Goal: Task Accomplishment & Management: Complete application form

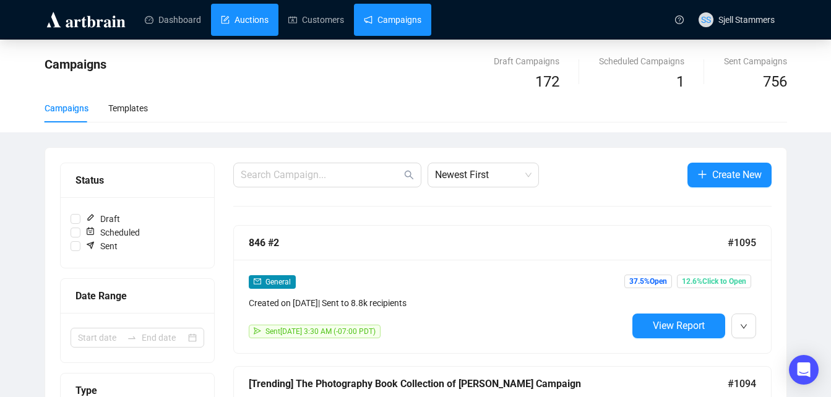
click at [239, 5] on link "Auctions" at bounding box center [245, 20] width 48 height 32
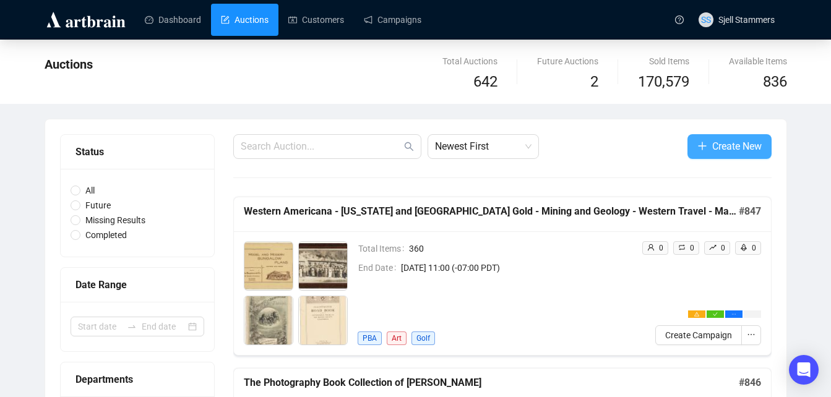
click at [722, 139] on span "Create New" at bounding box center [736, 146] width 49 height 15
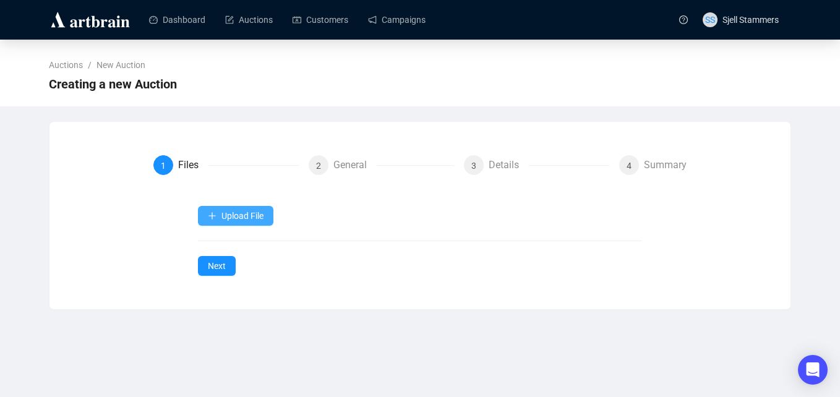
click at [258, 209] on button "Upload File" at bounding box center [235, 216] width 75 height 20
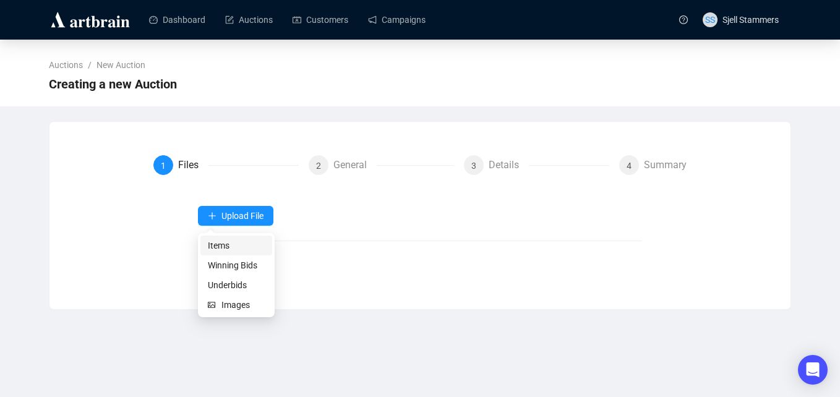
click at [242, 244] on span "Items" at bounding box center [236, 246] width 57 height 14
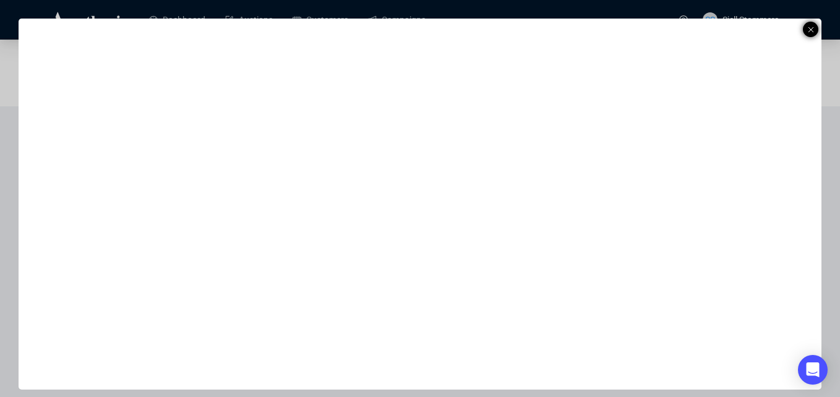
click at [812, 31] on line at bounding box center [810, 29] width 5 height 5
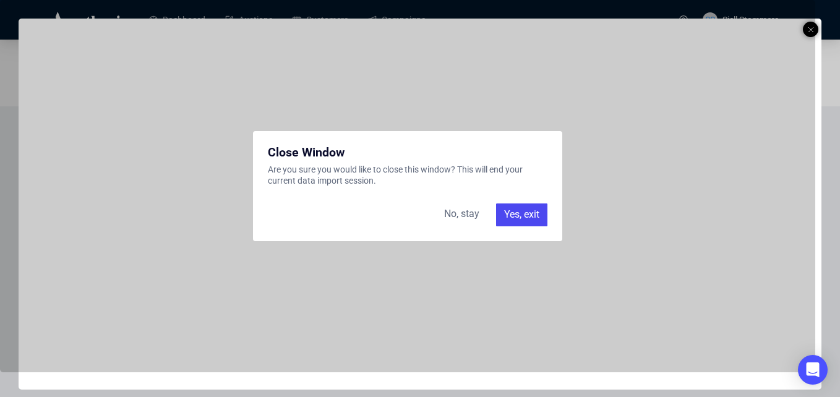
click at [472, 213] on div "No, stay" at bounding box center [462, 214] width 50 height 22
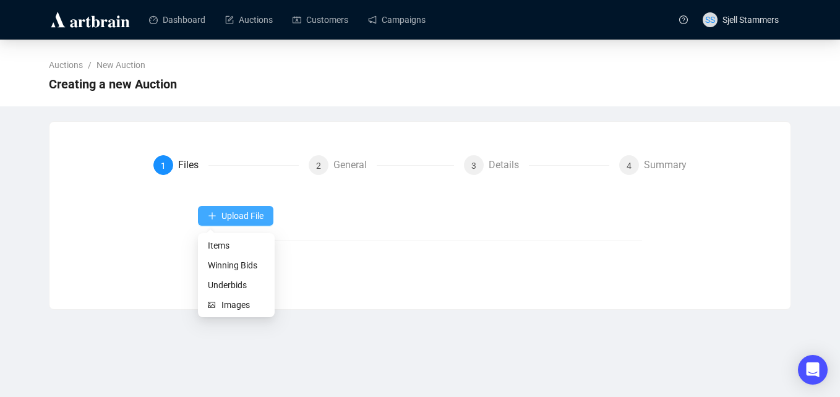
click at [247, 218] on span "Upload File" at bounding box center [242, 216] width 42 height 10
click at [233, 246] on span "Items" at bounding box center [236, 246] width 57 height 14
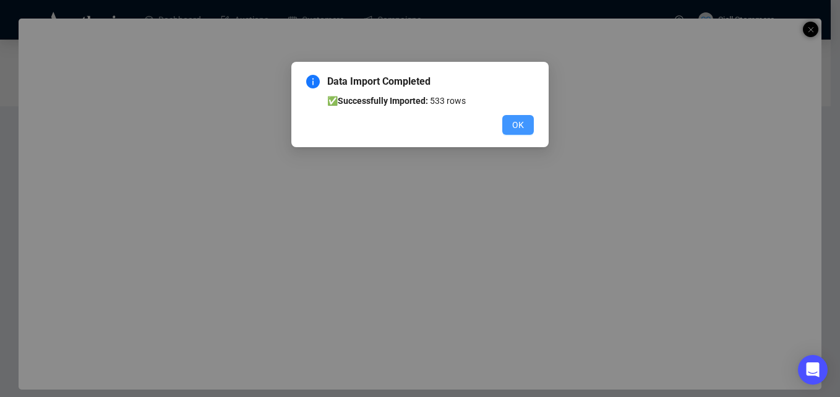
click at [526, 122] on button "OK" at bounding box center [518, 125] width 32 height 20
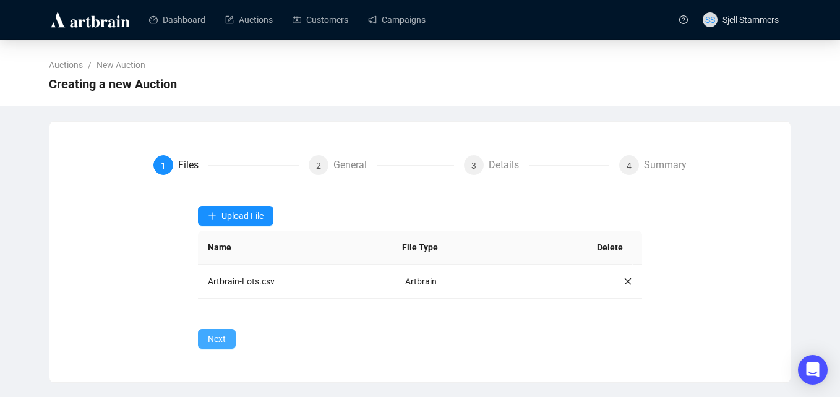
click at [220, 347] on button "Next" at bounding box center [217, 339] width 38 height 20
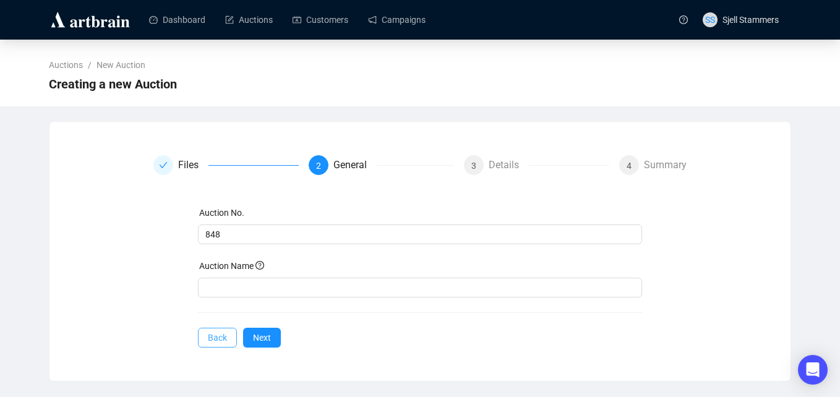
click at [218, 340] on span "Back" at bounding box center [217, 338] width 19 height 14
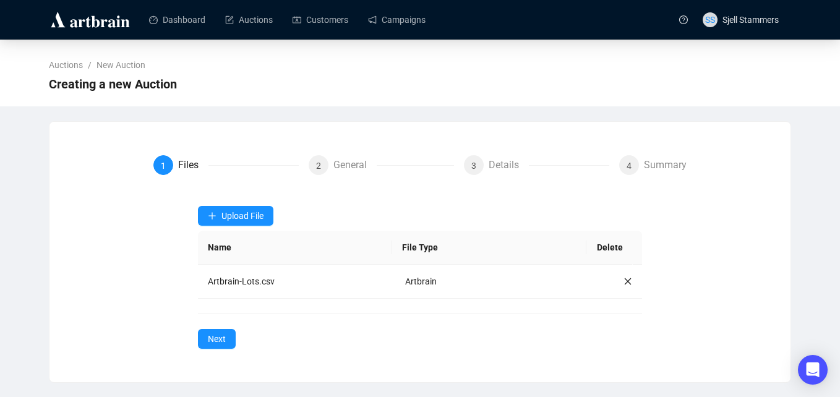
click at [218, 340] on span "Next" at bounding box center [217, 339] width 18 height 14
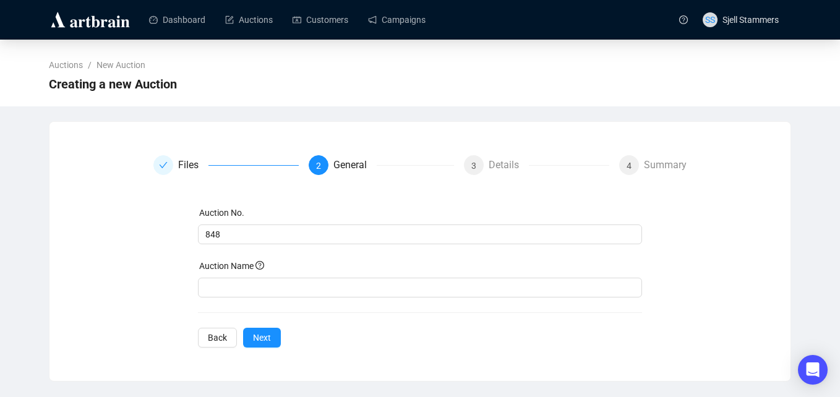
click at [218, 340] on span "Back" at bounding box center [217, 338] width 19 height 14
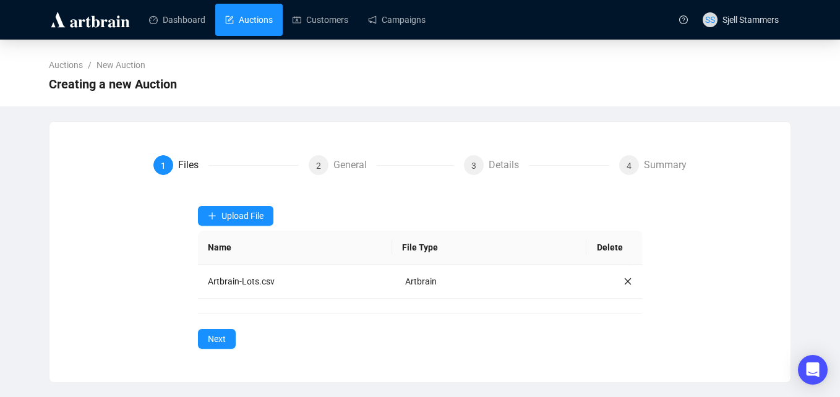
click at [247, 22] on link "Auctions" at bounding box center [249, 20] width 48 height 32
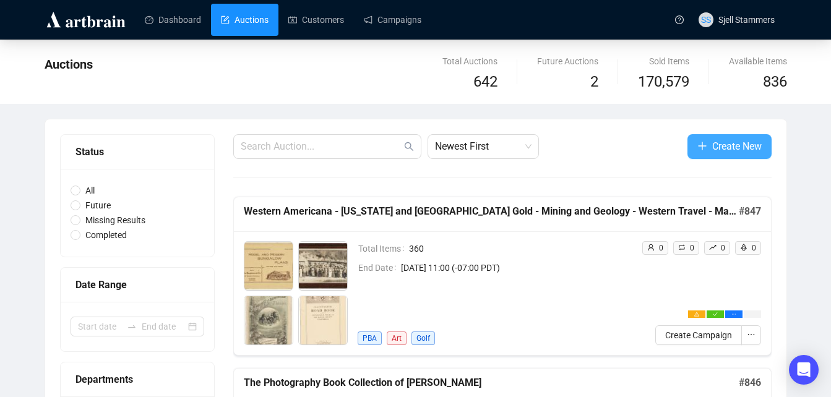
click at [712, 139] on span "Create New" at bounding box center [736, 146] width 49 height 15
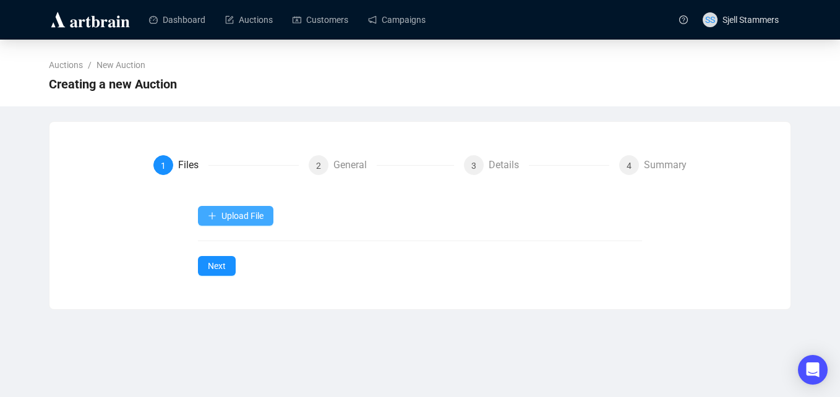
click at [268, 218] on button "Upload File" at bounding box center [235, 216] width 75 height 20
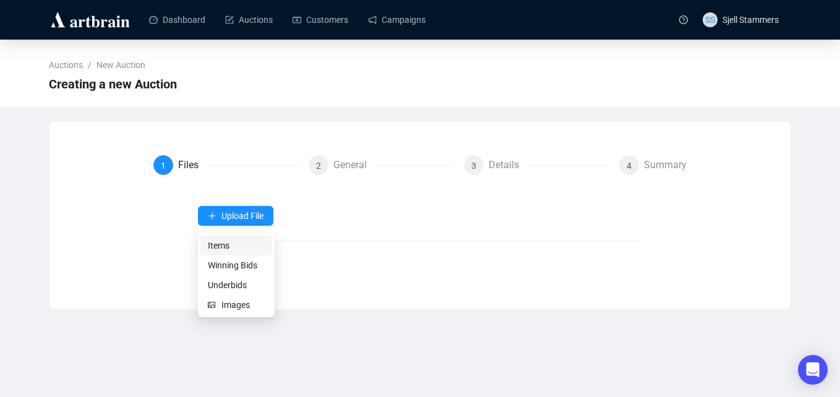
click at [231, 245] on span "Items" at bounding box center [236, 246] width 57 height 14
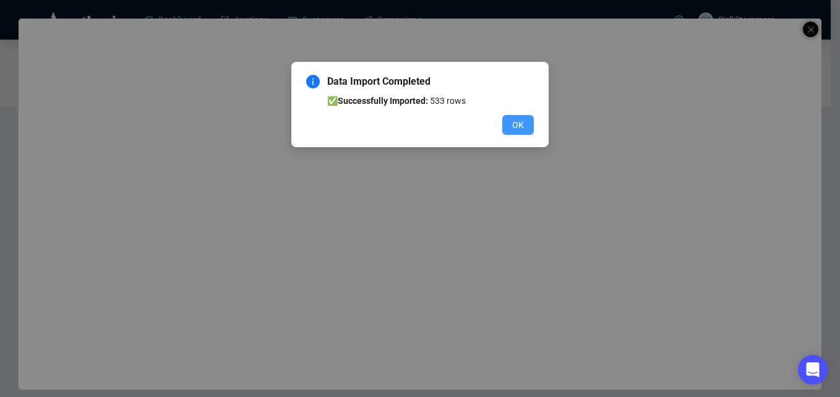
click at [510, 122] on button "OK" at bounding box center [518, 125] width 32 height 20
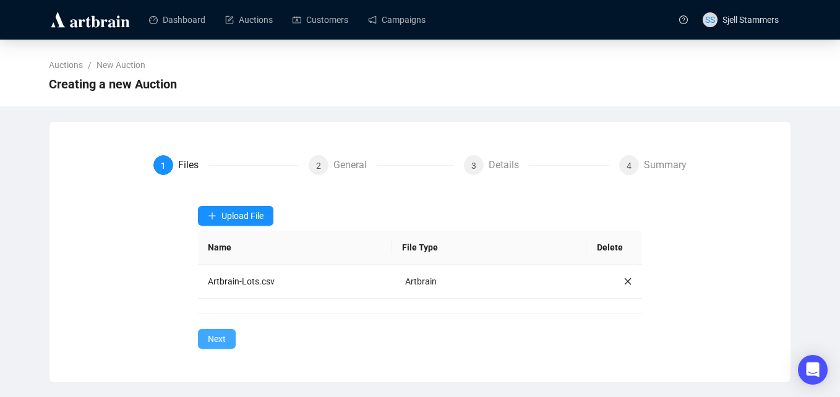
click at [224, 338] on span "Next" at bounding box center [217, 339] width 18 height 14
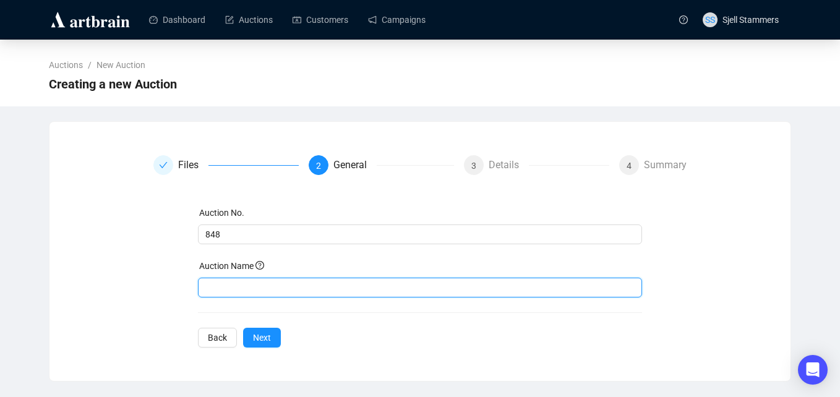
click at [259, 284] on input "text" at bounding box center [420, 288] width 445 height 20
paste input "Fine Literature: with Mystery & Sci-fi - Beats, Bukowski & the Counterculture"
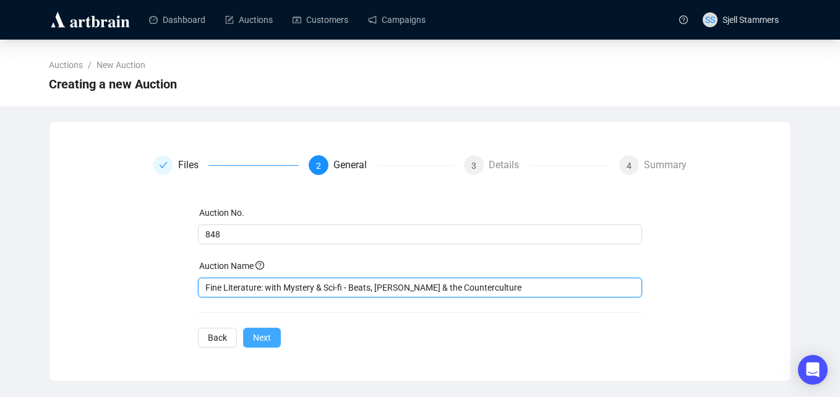
type input "Fine Literature: with Mystery & Sci-fi - Beats, Bukowski & the Counterculture"
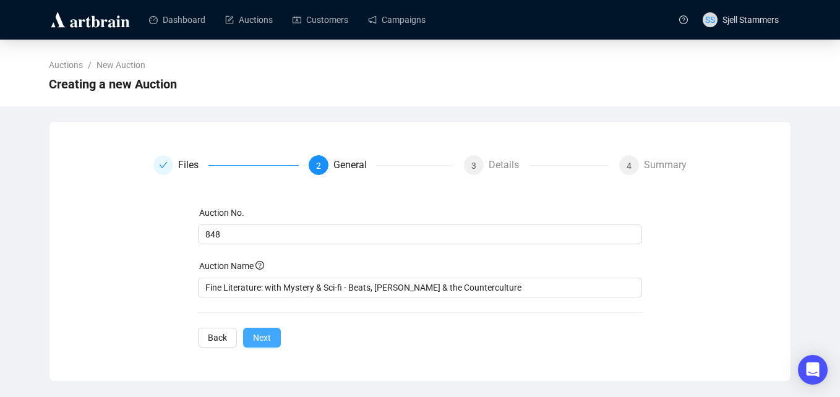
click at [270, 338] on button "Next" at bounding box center [262, 338] width 38 height 20
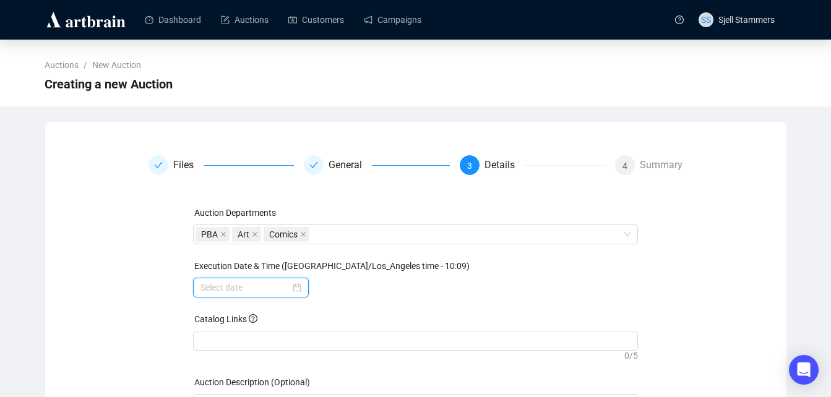
click at [270, 288] on input at bounding box center [245, 288] width 90 height 14
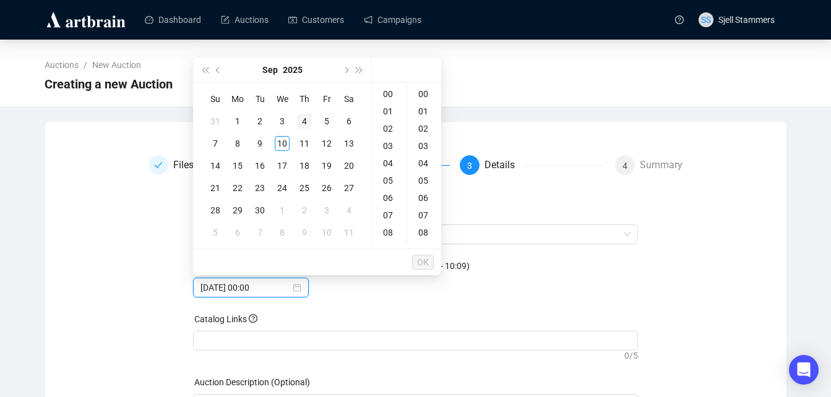
type input "2025-09-04 00:00"
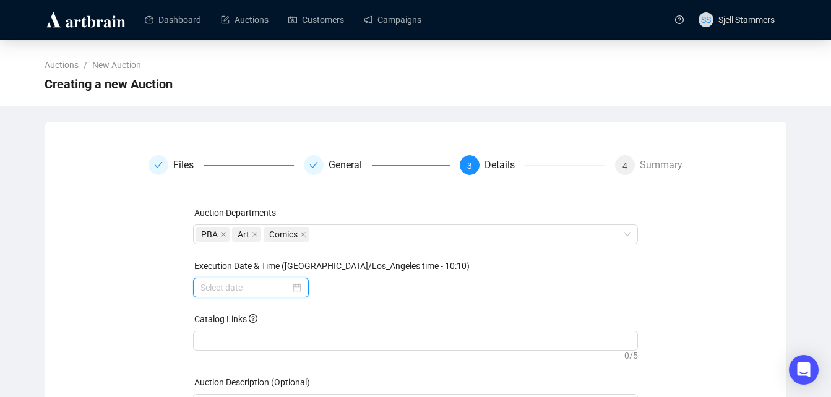
click at [283, 293] on input at bounding box center [245, 288] width 90 height 14
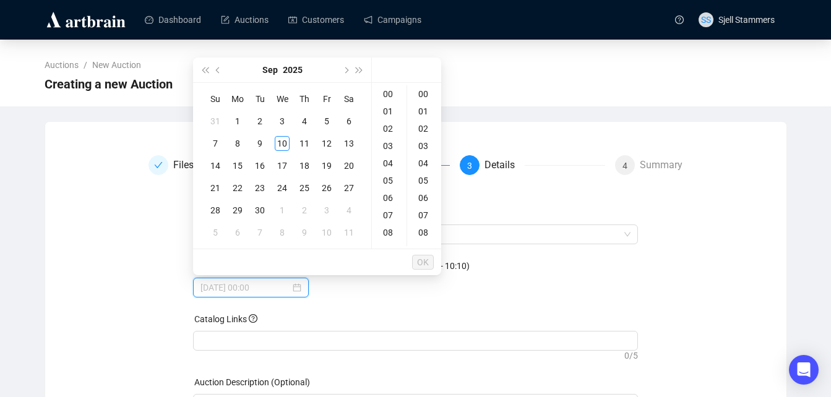
type input "2025-09-06 00:00"
click at [348, 69] on span "Next month (PageDown)" at bounding box center [345, 70] width 6 height 6
click at [304, 142] on div "9" at bounding box center [304, 143] width 15 height 15
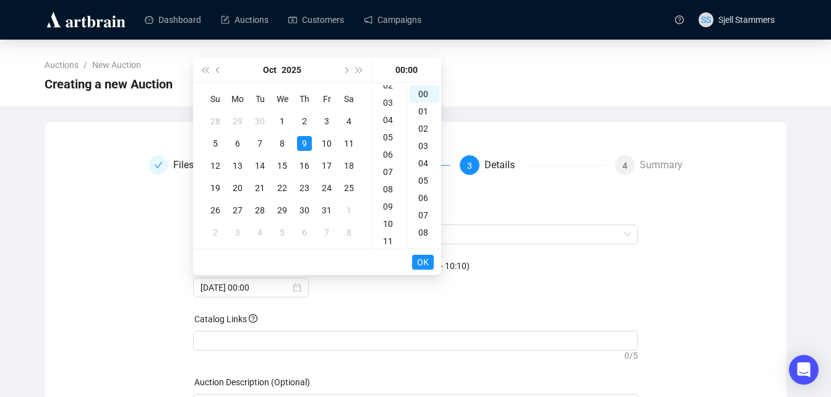
scroll to position [49, 0]
click at [391, 236] on div "11" at bounding box center [389, 234] width 30 height 17
type input "2025-10-09 11:00"
click at [414, 259] on button "OK" at bounding box center [423, 262] width 22 height 15
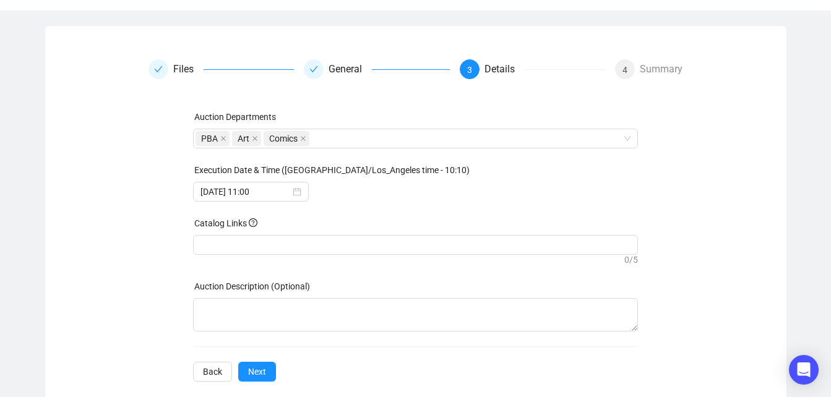
scroll to position [116, 0]
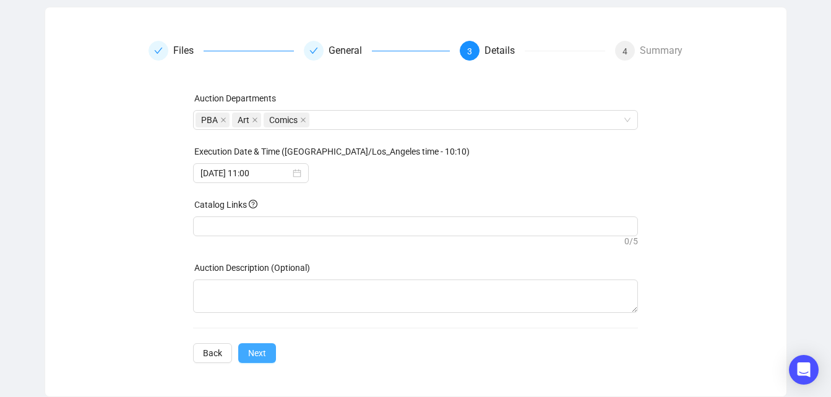
click at [267, 360] on button "Next" at bounding box center [257, 353] width 38 height 20
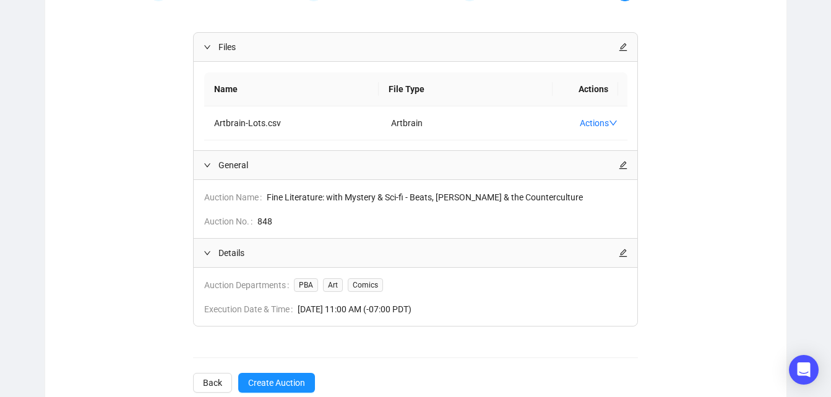
scroll to position [203, 0]
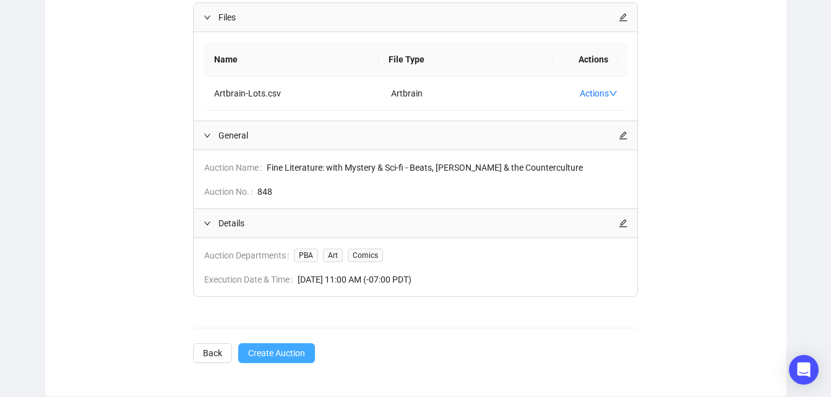
click at [284, 351] on span "Create Auction" at bounding box center [276, 353] width 57 height 14
